Goal: Task Accomplishment & Management: Manage account settings

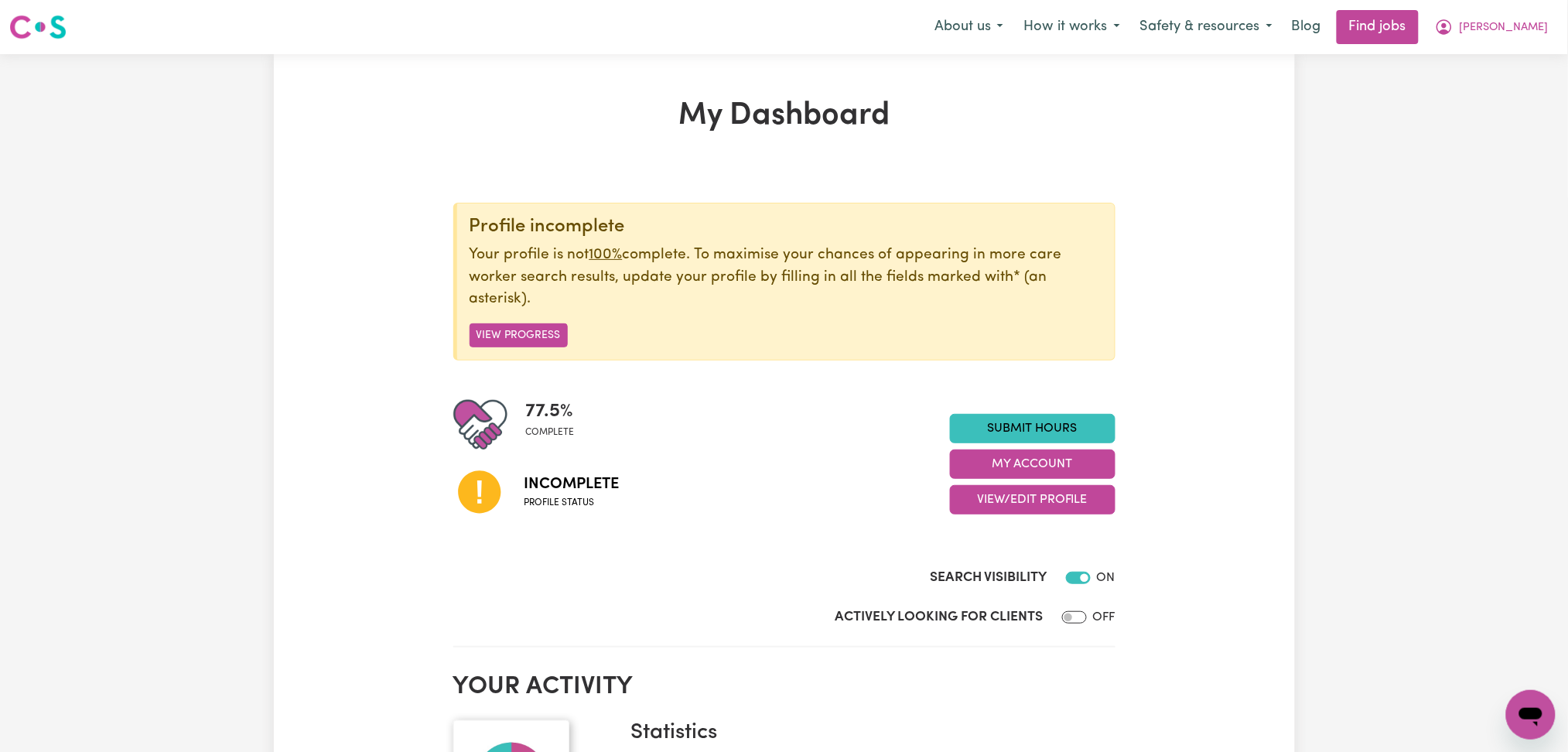
scroll to position [206, 0]
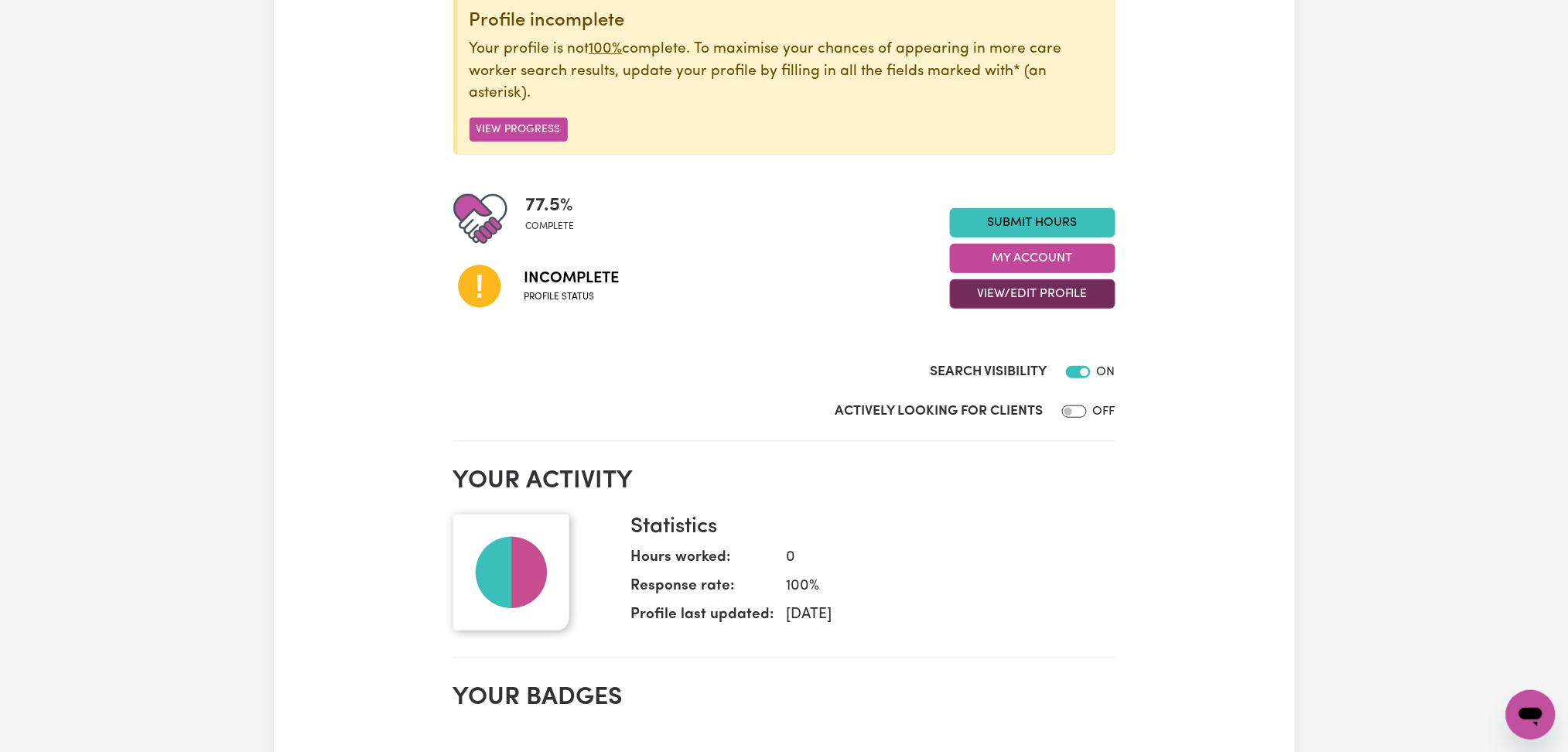
click at [1041, 297] on button "View/Edit Profile" at bounding box center [1033, 294] width 165 height 30
click at [994, 387] on link "Profile Completeness" at bounding box center [1023, 395] width 145 height 31
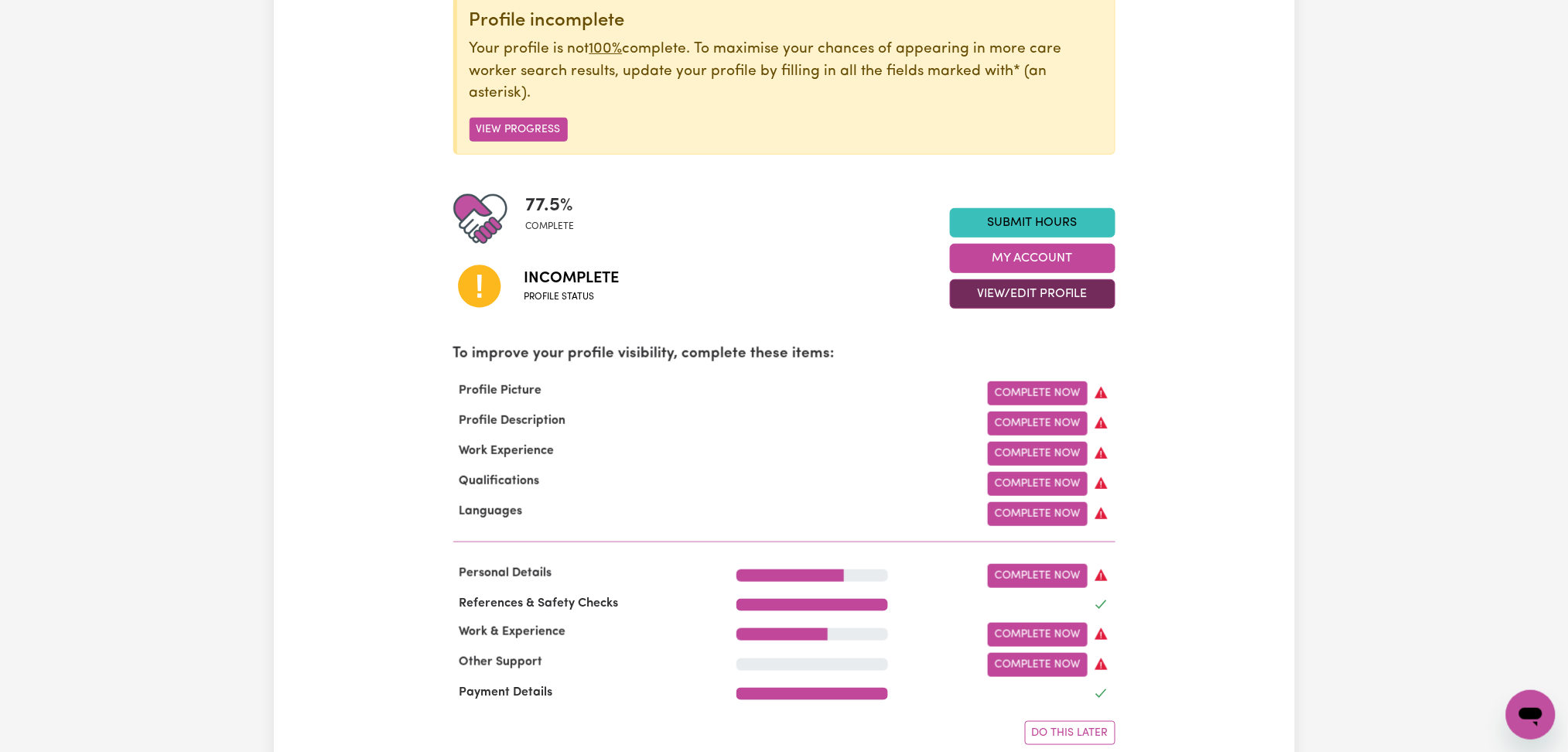
click at [1028, 288] on button "View/Edit Profile" at bounding box center [1033, 294] width 165 height 30
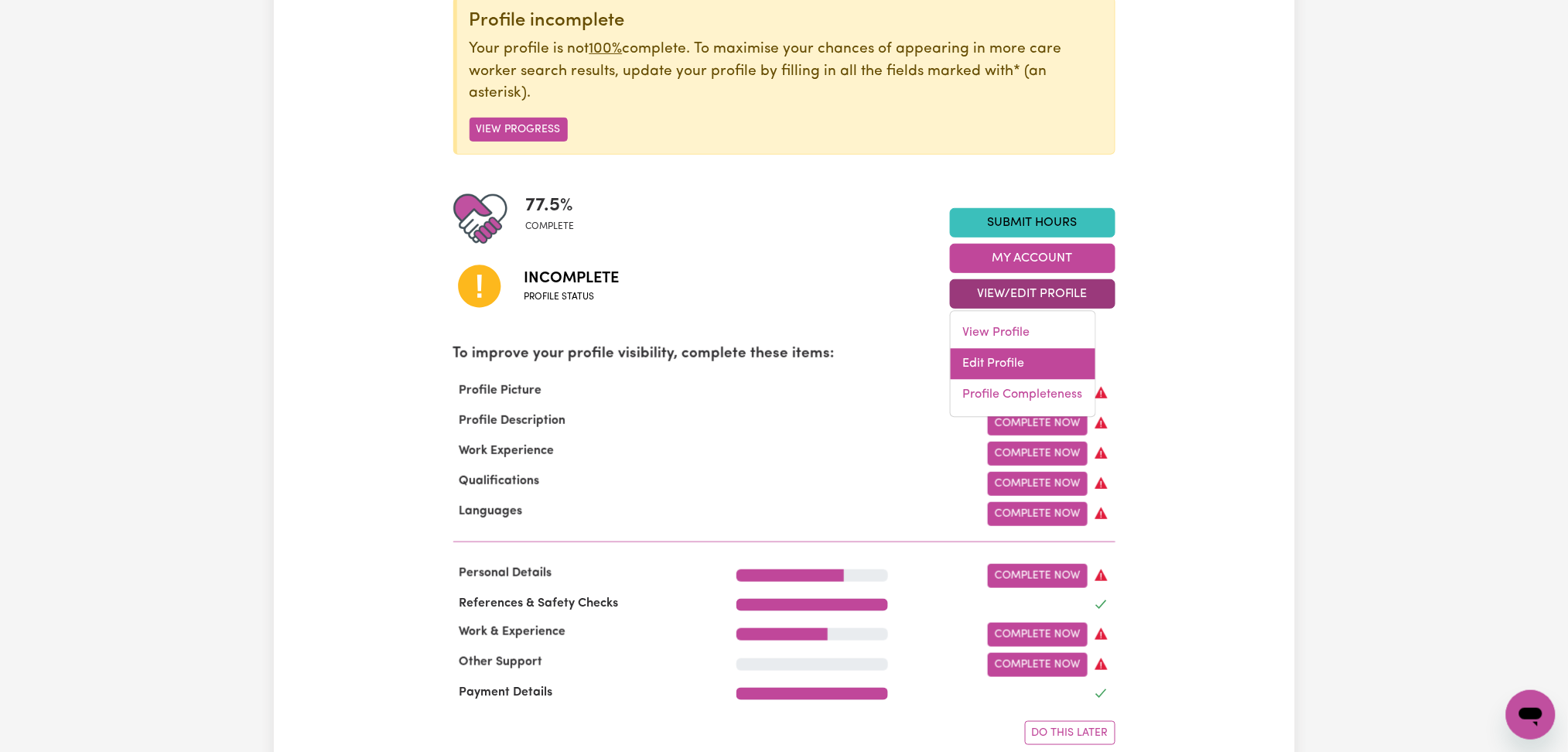
click at [985, 357] on link "Edit Profile" at bounding box center [1023, 364] width 145 height 31
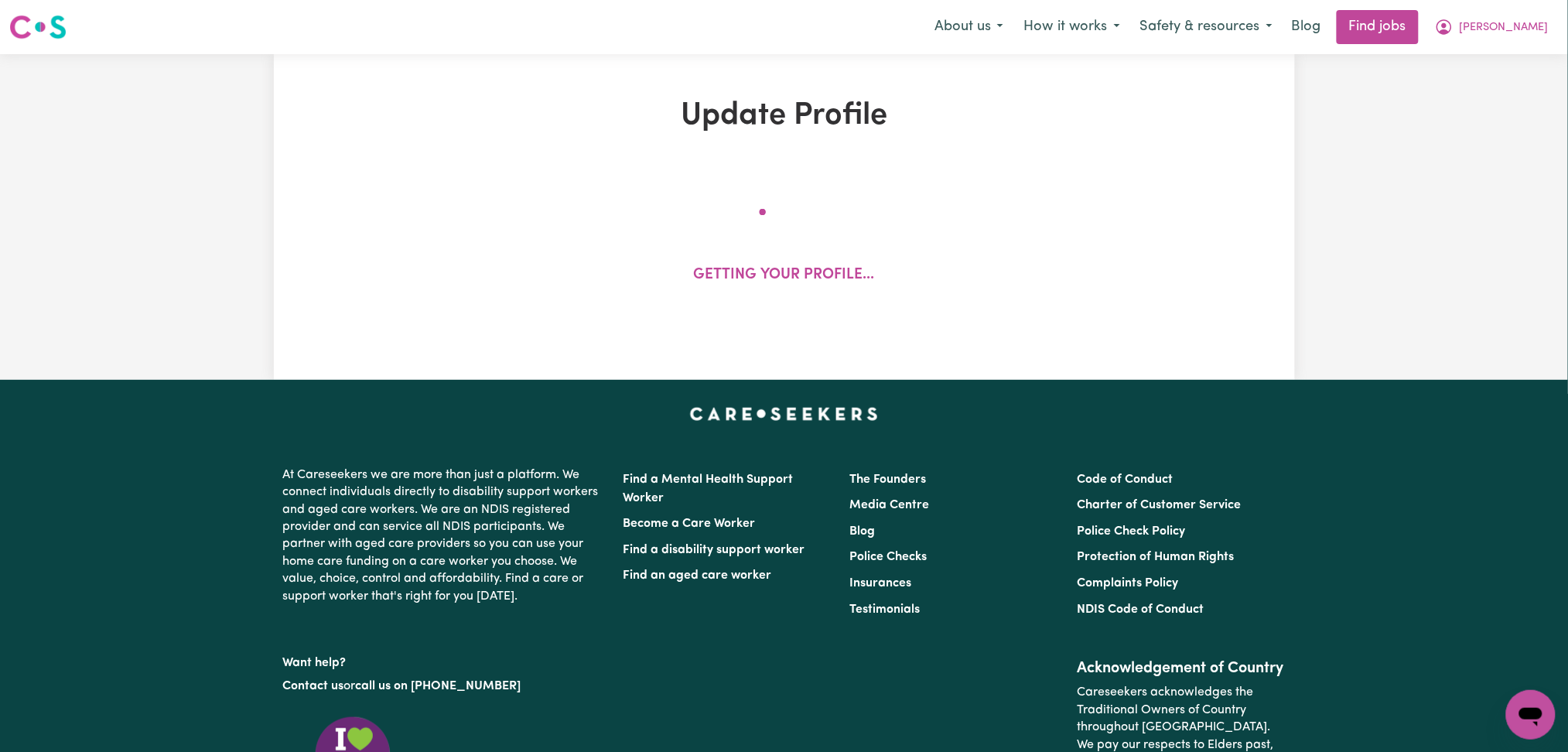
select select "[DEMOGRAPHIC_DATA]"
select select "[DEMOGRAPHIC_DATA] Work Visa"
select select "Studying a healthcare related degree or qualification"
select select "60"
select select "65"
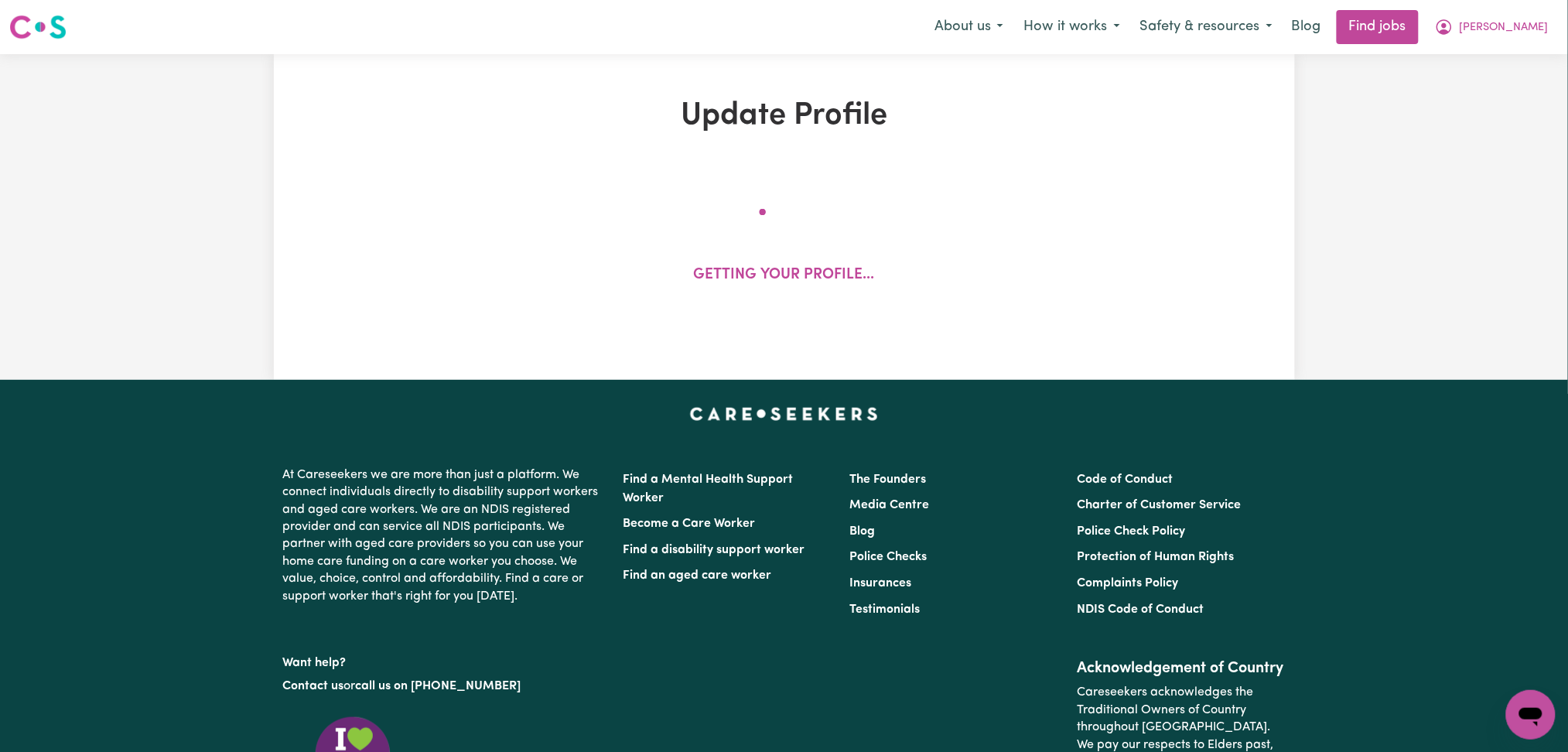
select select "85"
select select "120"
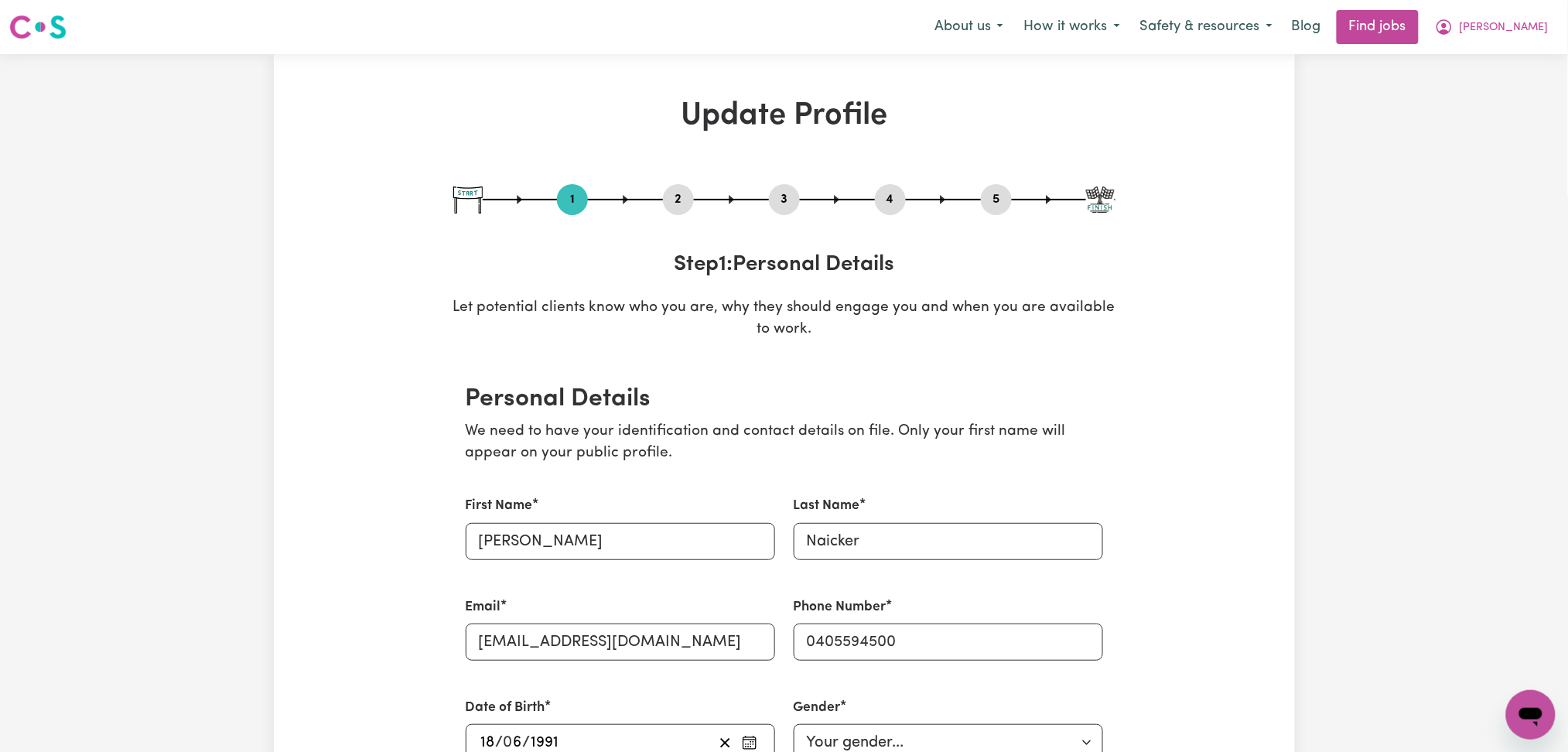
click at [680, 193] on button "2" at bounding box center [678, 199] width 31 height 20
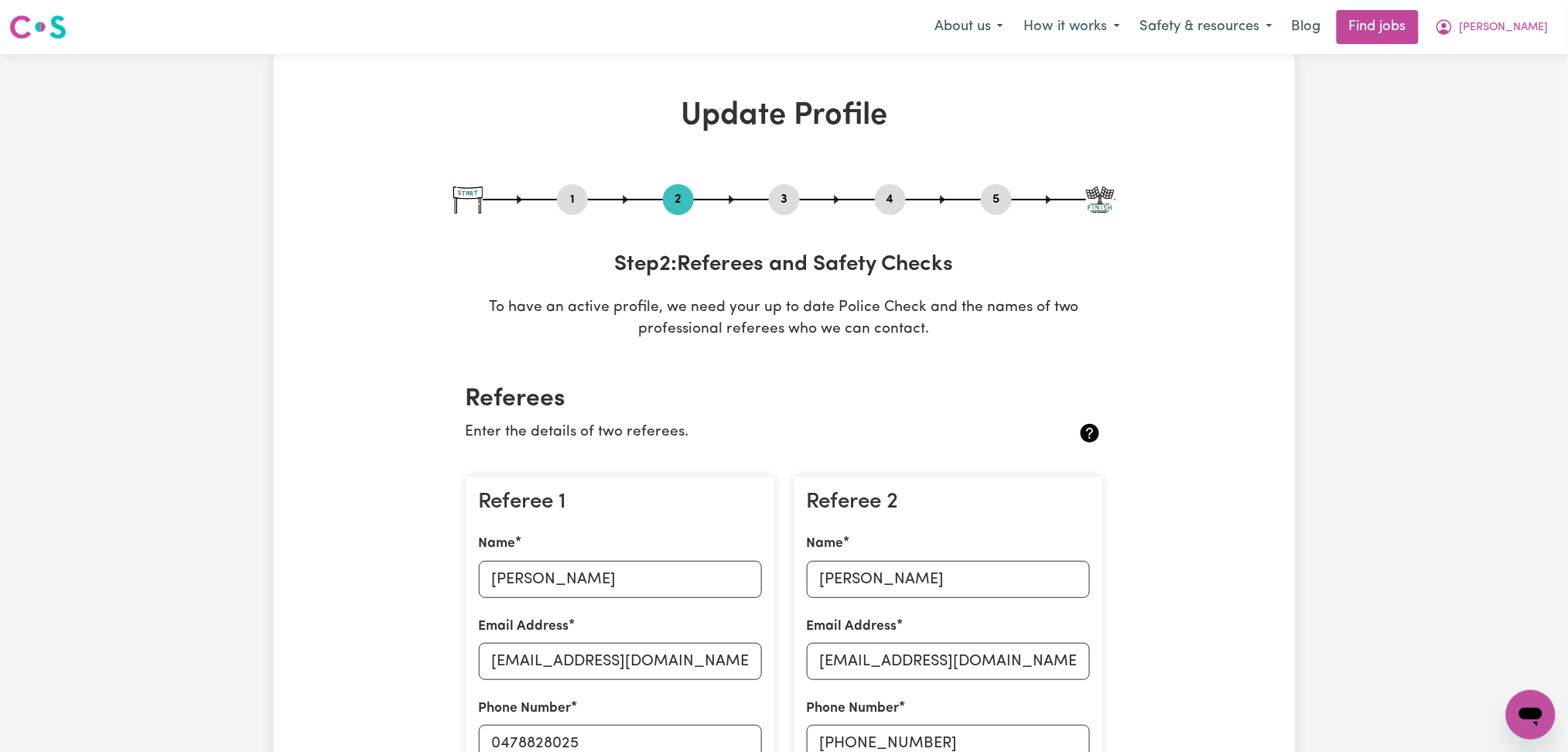
scroll to position [309, 0]
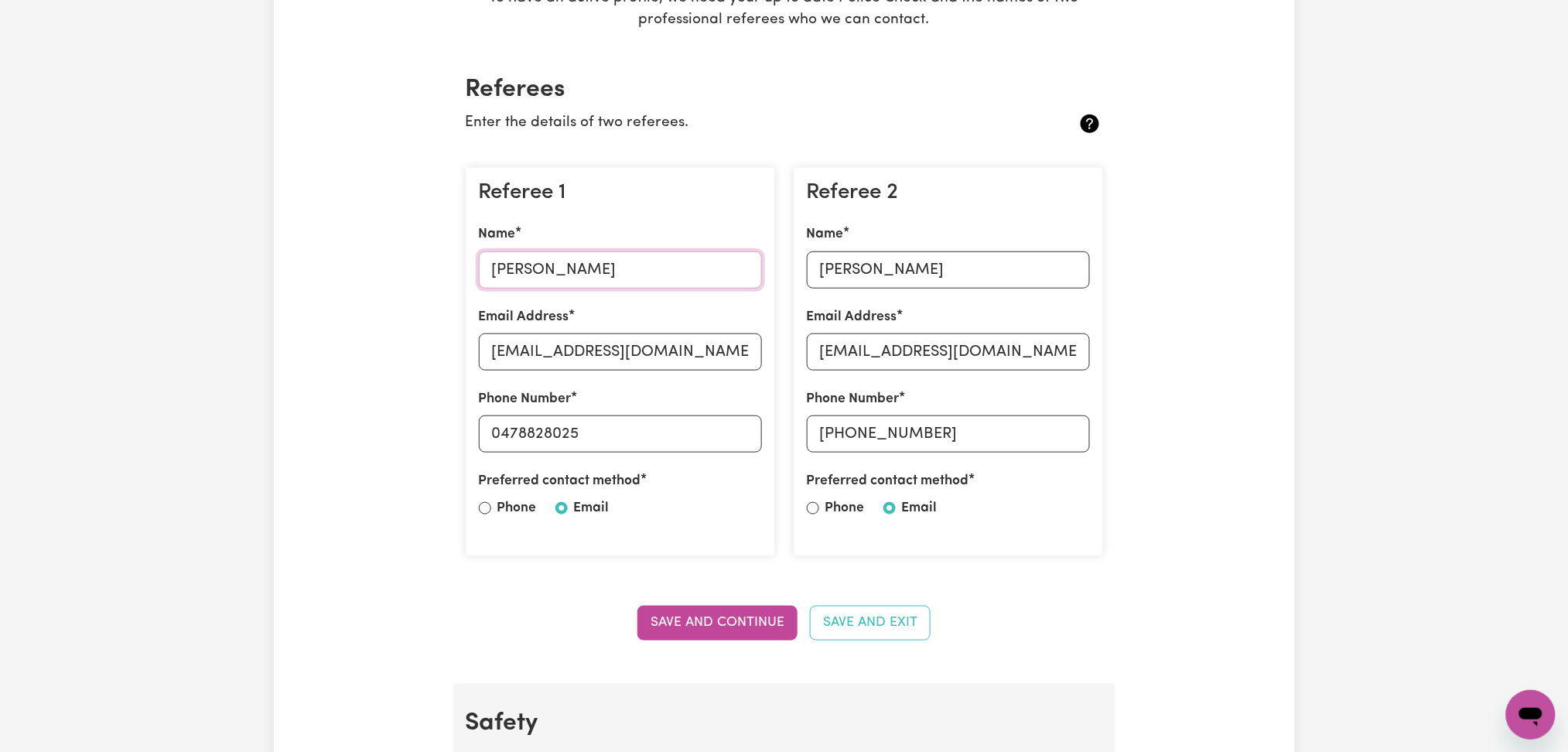
click at [597, 270] on input "[PERSON_NAME]" at bounding box center [620, 270] width 284 height 37
paste input "[PERSON_NAME]"
type input "[PERSON_NAME]"
click at [558, 361] on input "[EMAIL_ADDRESS][DOMAIN_NAME]" at bounding box center [620, 352] width 284 height 37
paste input "terrylangat7"
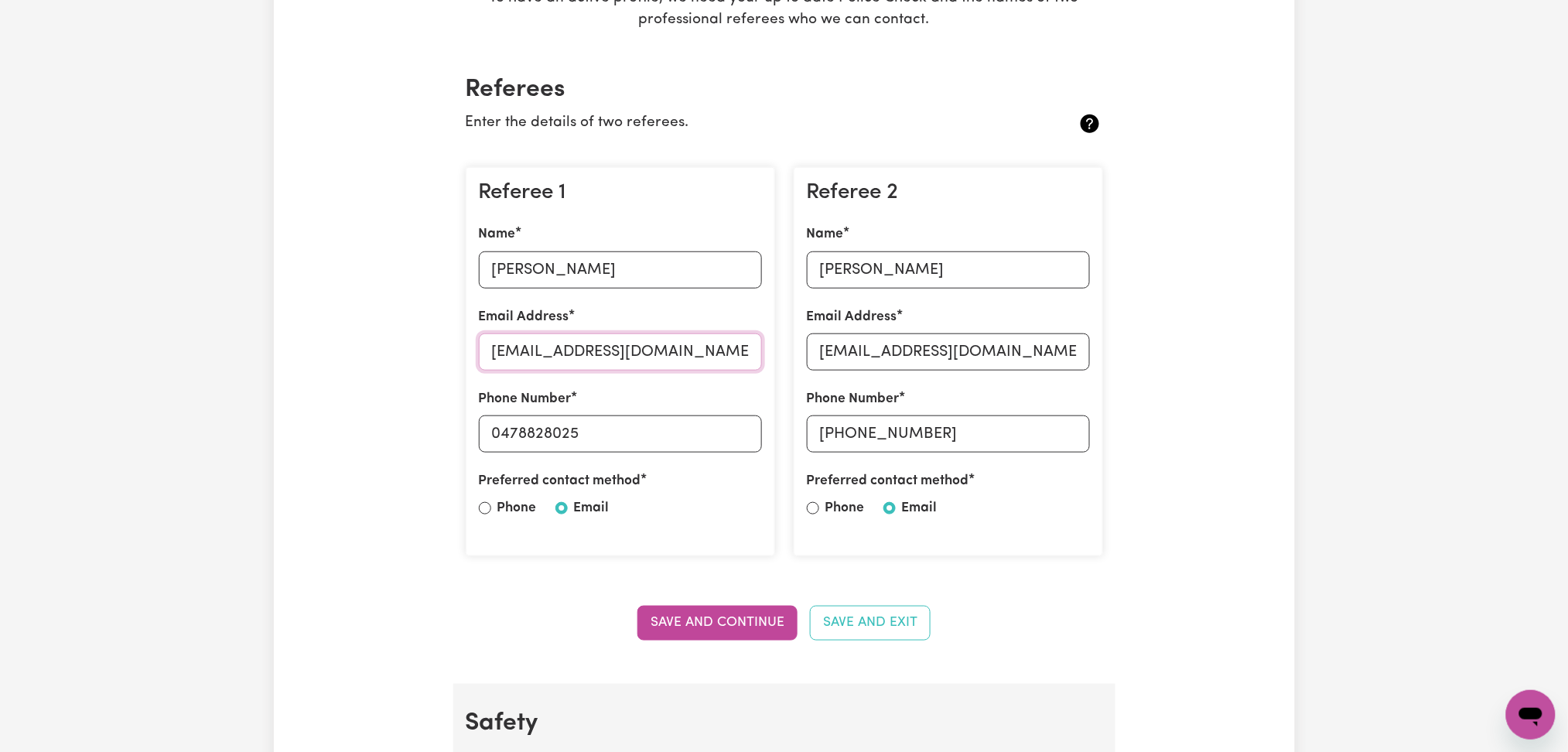
type input "[EMAIL_ADDRESS][DOMAIN_NAME]"
click at [624, 452] on input "0478828025" at bounding box center [620, 434] width 284 height 37
paste input "[PHONE_NUMBER]"
type input "[PHONE_NUMBER]"
click at [674, 602] on section "Referees Enter the details of two referees. Referee 1 Name [PERSON_NAME] Email …" at bounding box center [784, 367] width 662 height 633
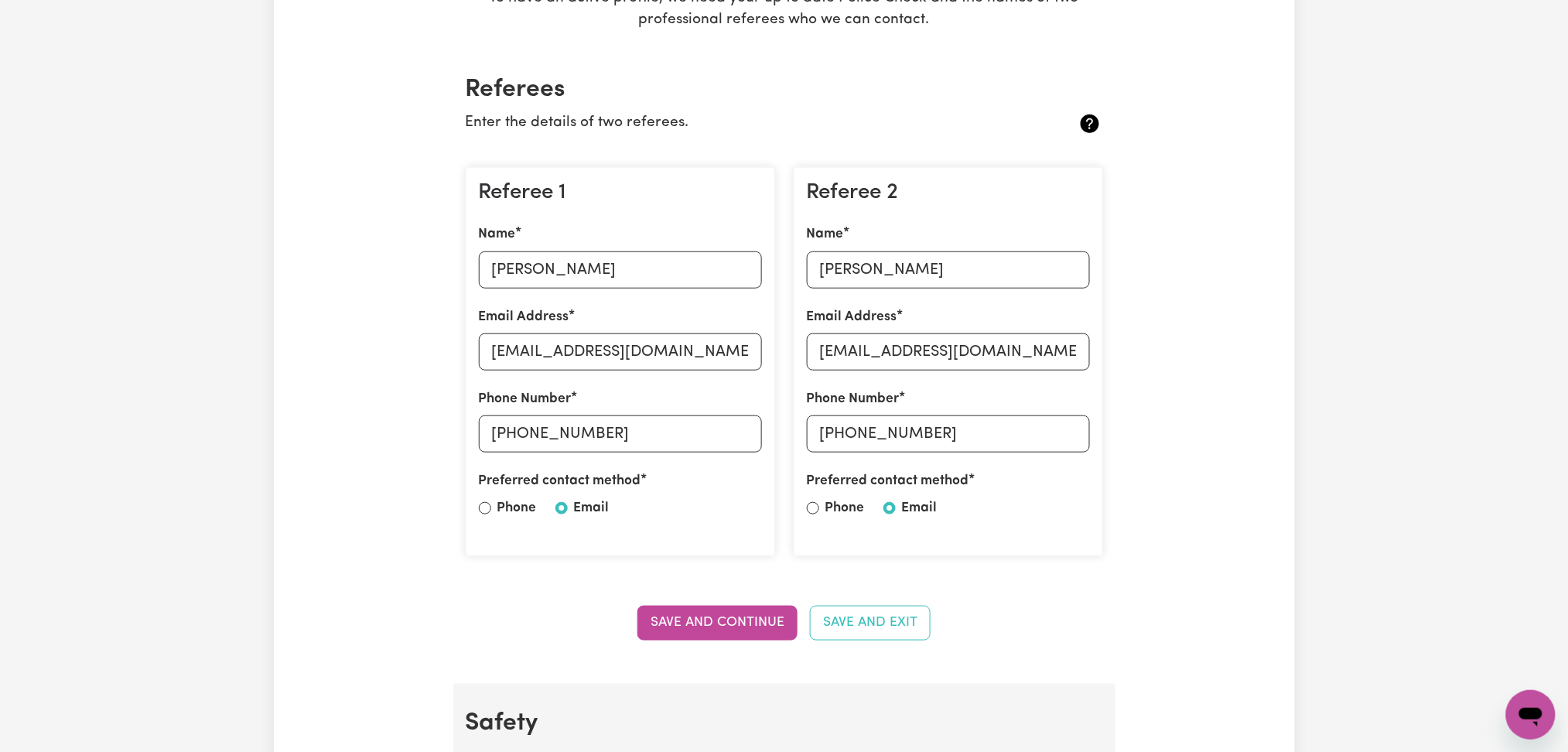
click at [674, 619] on button "Save and Continue" at bounding box center [717, 623] width 160 height 34
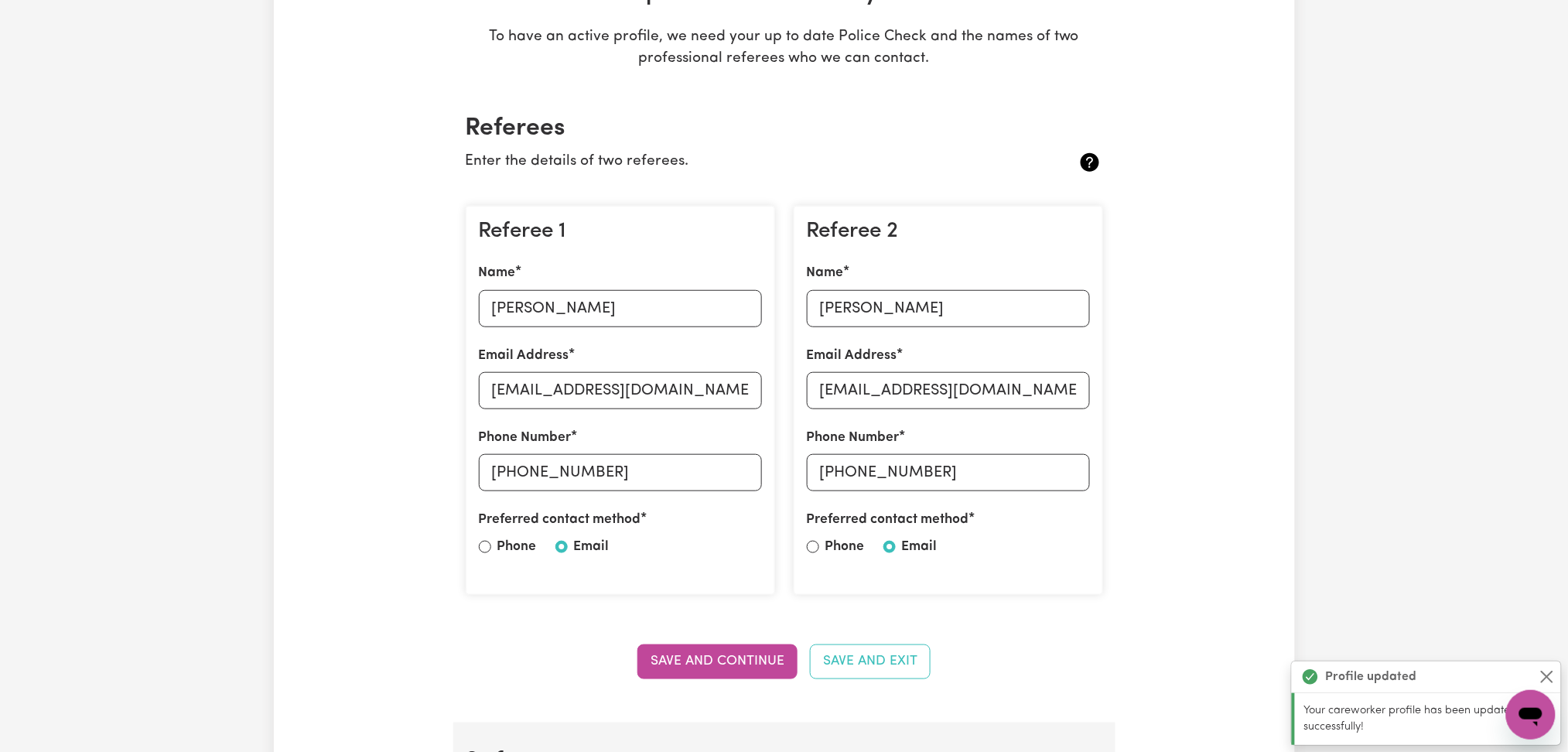
scroll to position [0, 0]
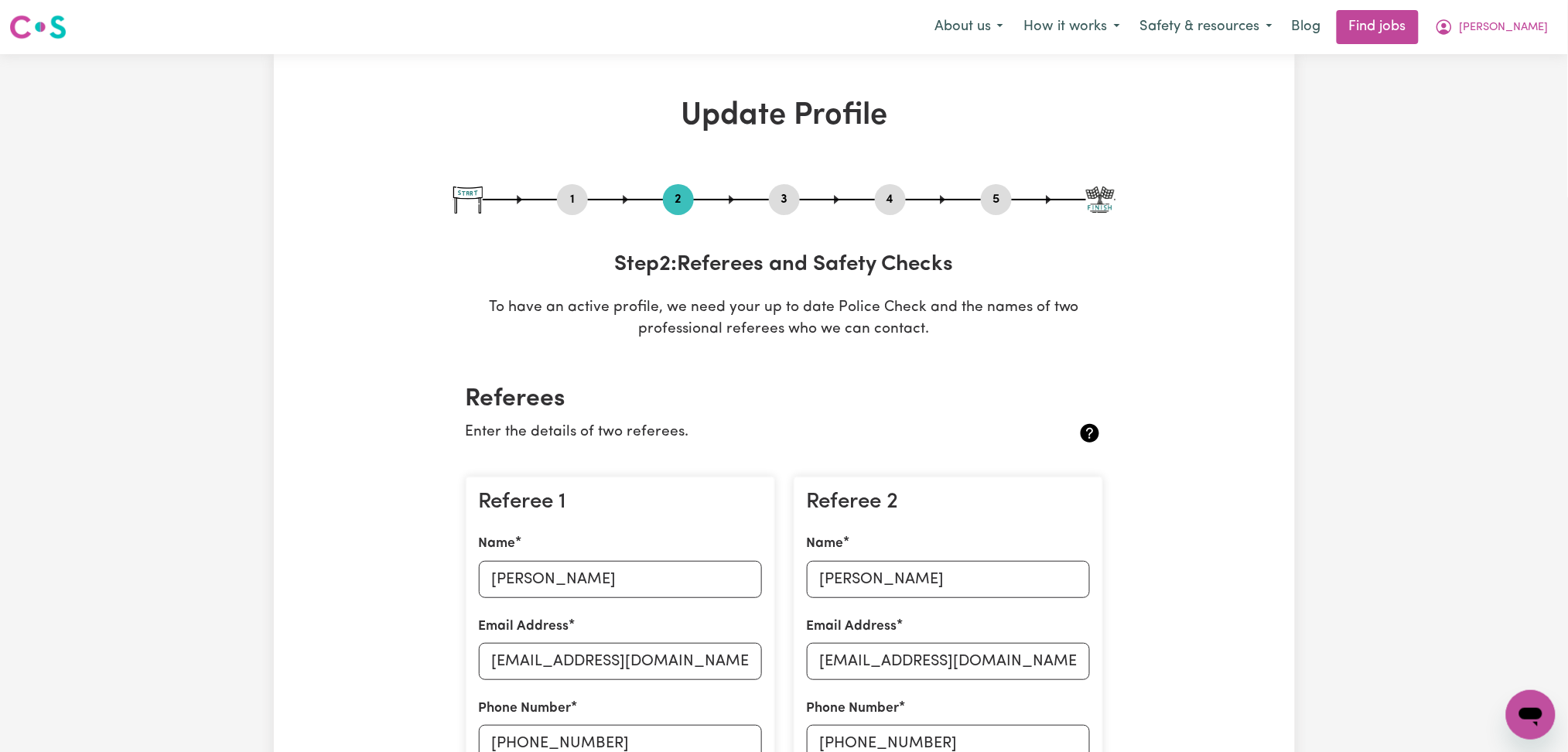
click at [566, 199] on button "1" at bounding box center [572, 199] width 31 height 20
select select "[DEMOGRAPHIC_DATA]"
select select "[DEMOGRAPHIC_DATA] Work Visa"
select select "Studying a healthcare related degree or qualification"
select select "60"
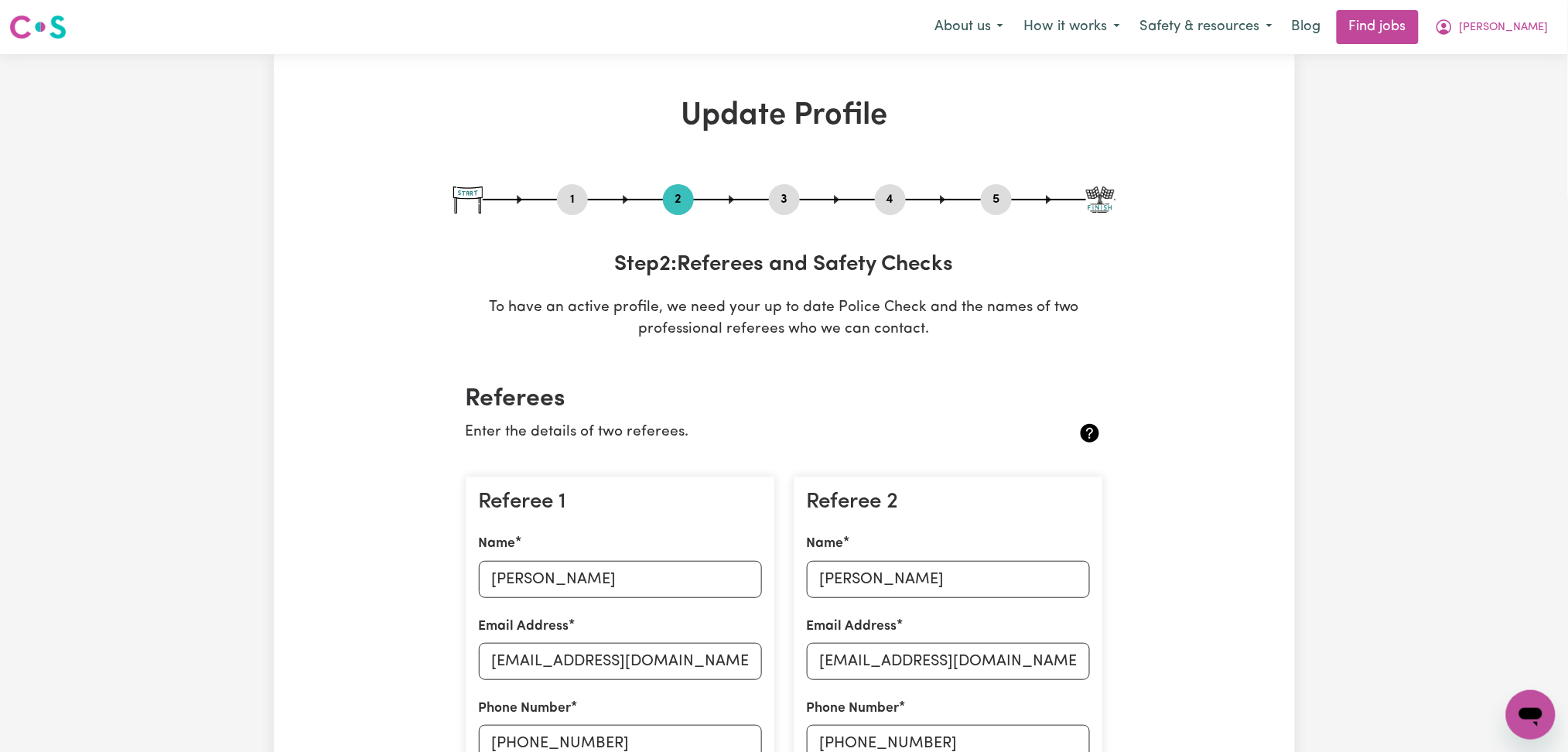
select select "65"
select select "85"
select select "120"
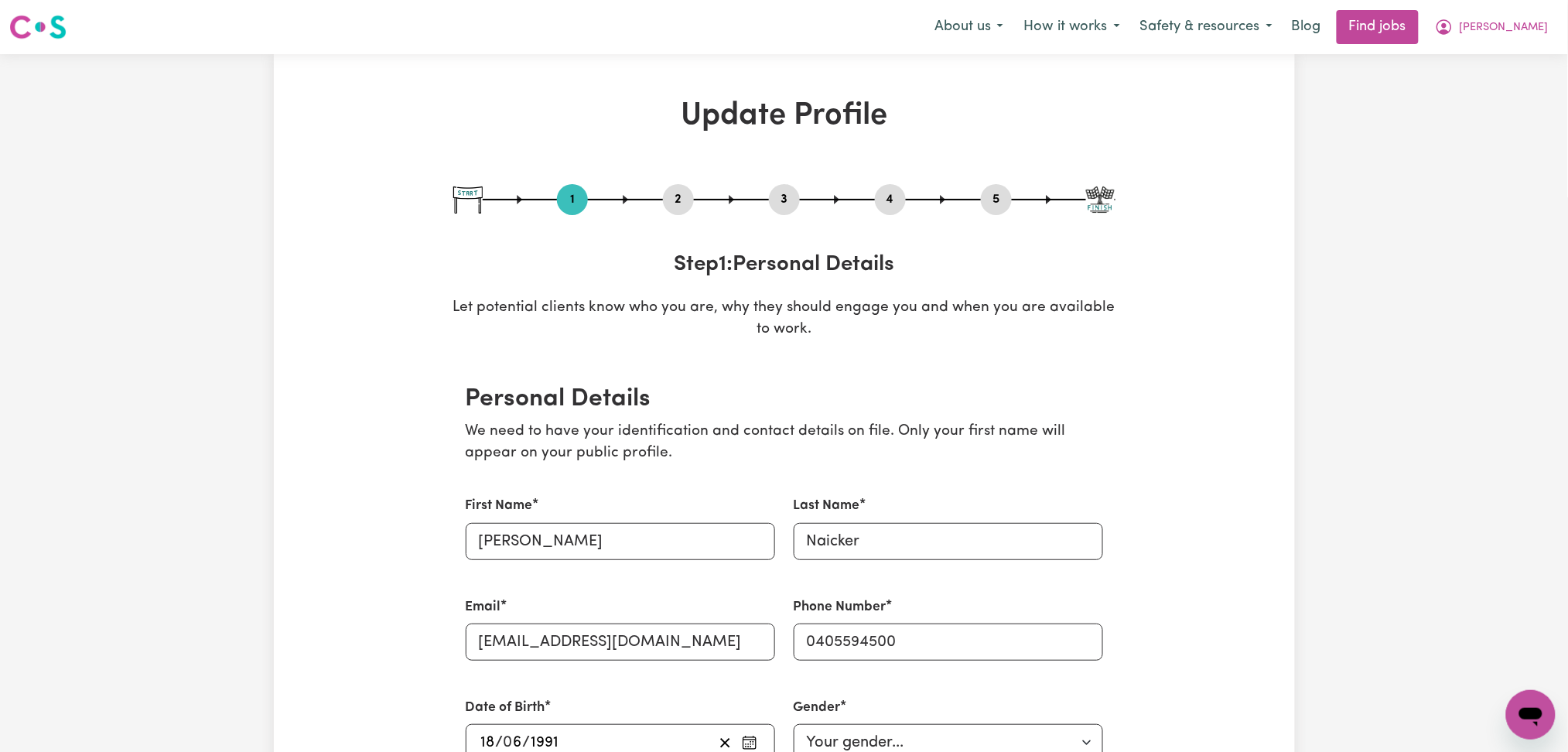
scroll to position [206, 0]
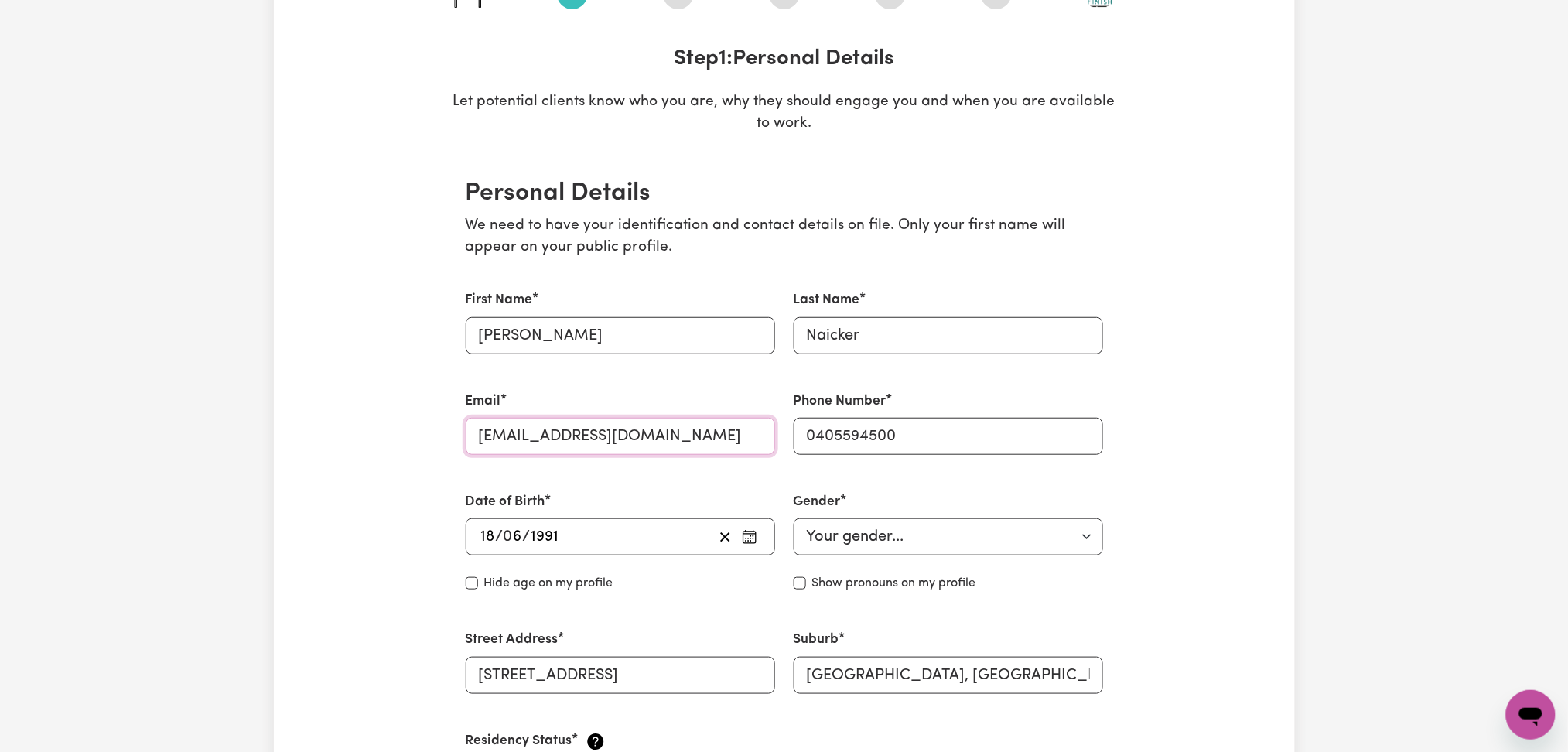
click at [541, 434] on input "[EMAIL_ADDRESS][DOMAIN_NAME]" at bounding box center [620, 436] width 309 height 37
